Goal: Find specific page/section: Find specific page/section

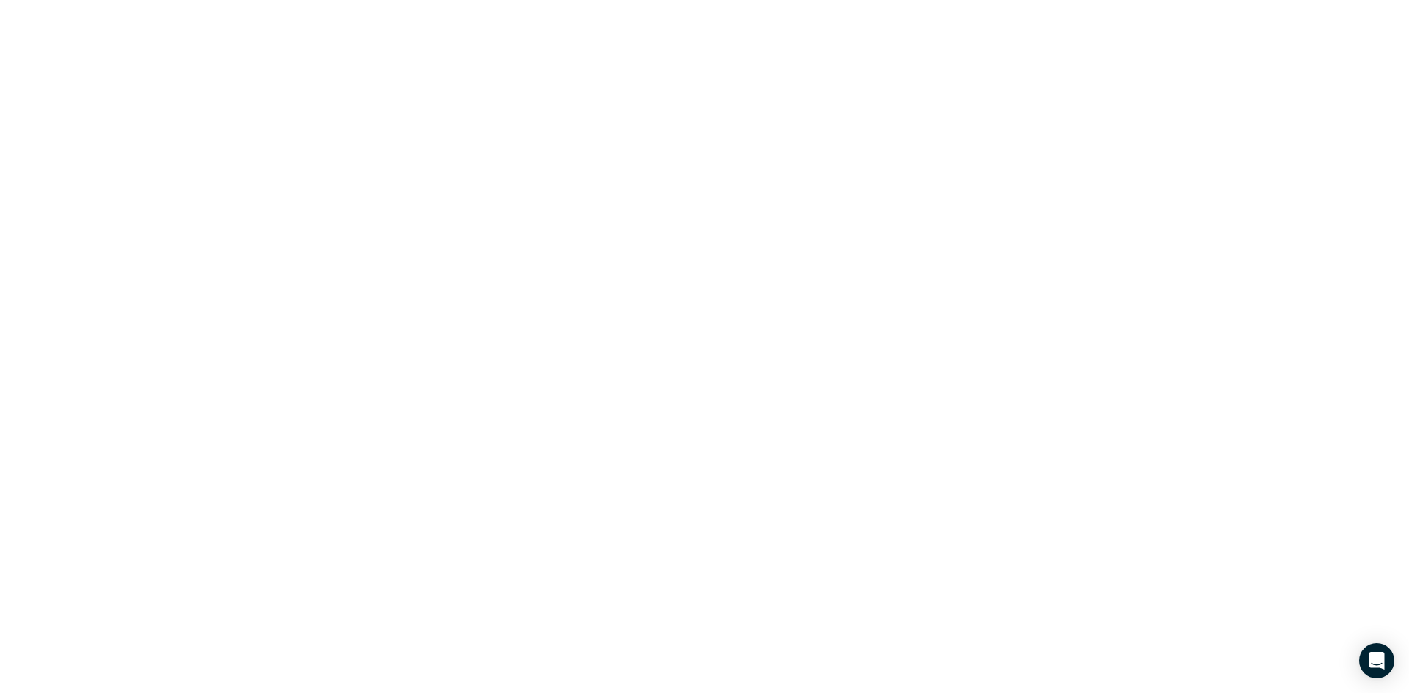
click at [271, 0] on html at bounding box center [704, 0] width 1409 height 0
